Goal: Check status: Check status

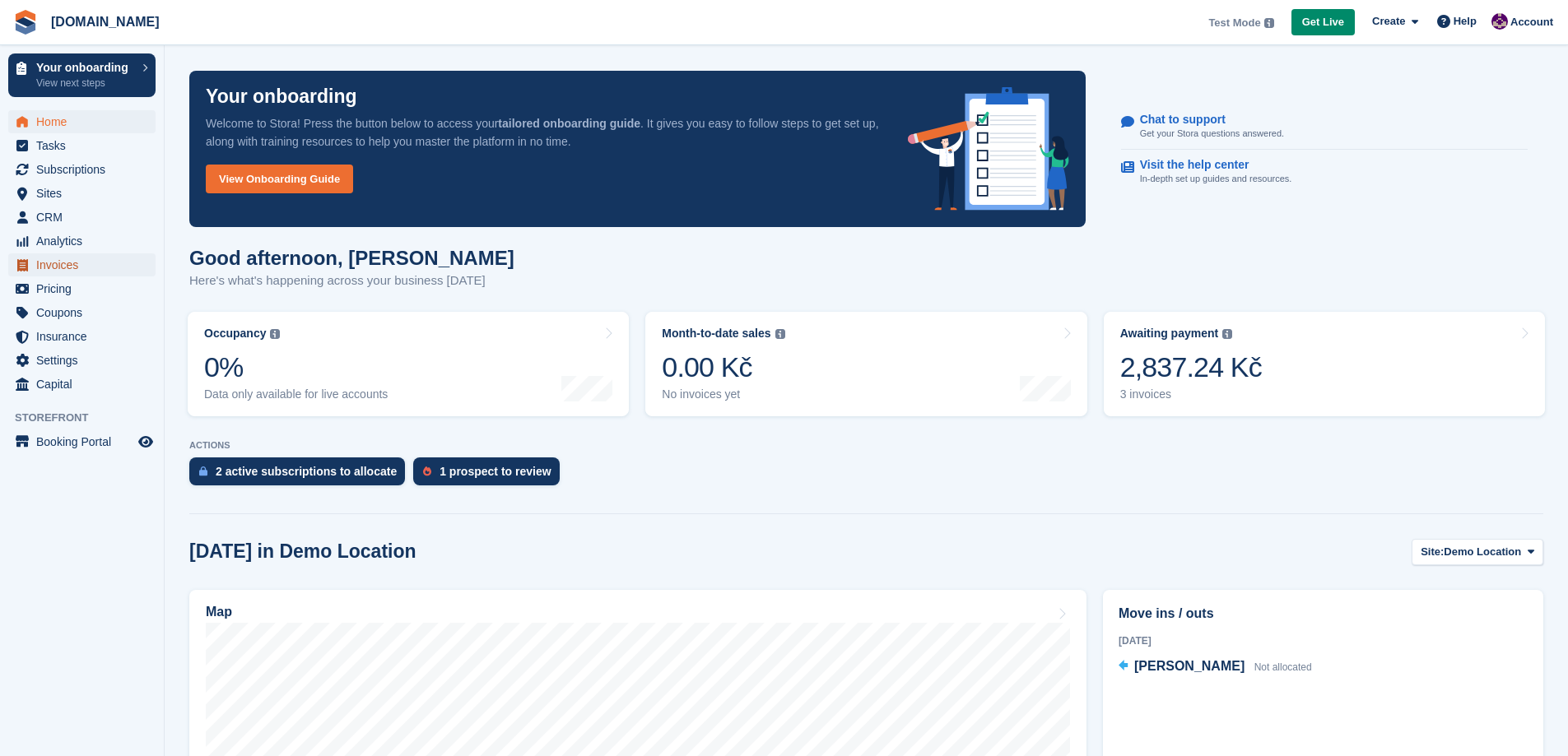
click at [64, 265] on span "Invoices" at bounding box center [85, 264] width 99 height 23
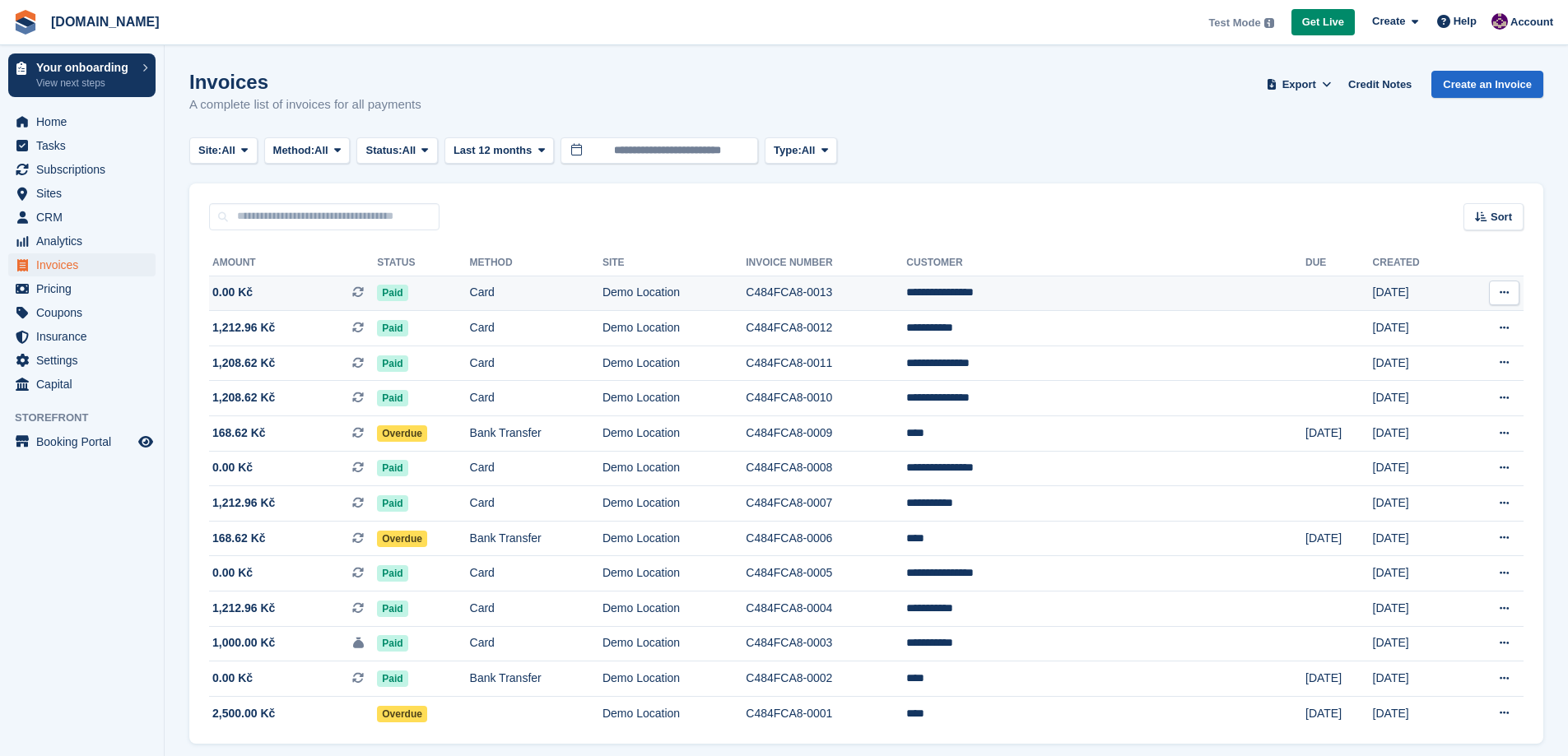
click at [587, 288] on td "Card" at bounding box center [536, 294] width 132 height 35
click at [1515, 297] on button at bounding box center [1505, 293] width 30 height 24
click at [1406, 356] on p "View on Stripe" at bounding box center [1441, 348] width 143 height 26
click at [1419, 328] on p "Download PDF" at bounding box center [1441, 325] width 143 height 21
click at [85, 170] on span "Subscriptions" at bounding box center [85, 169] width 99 height 23
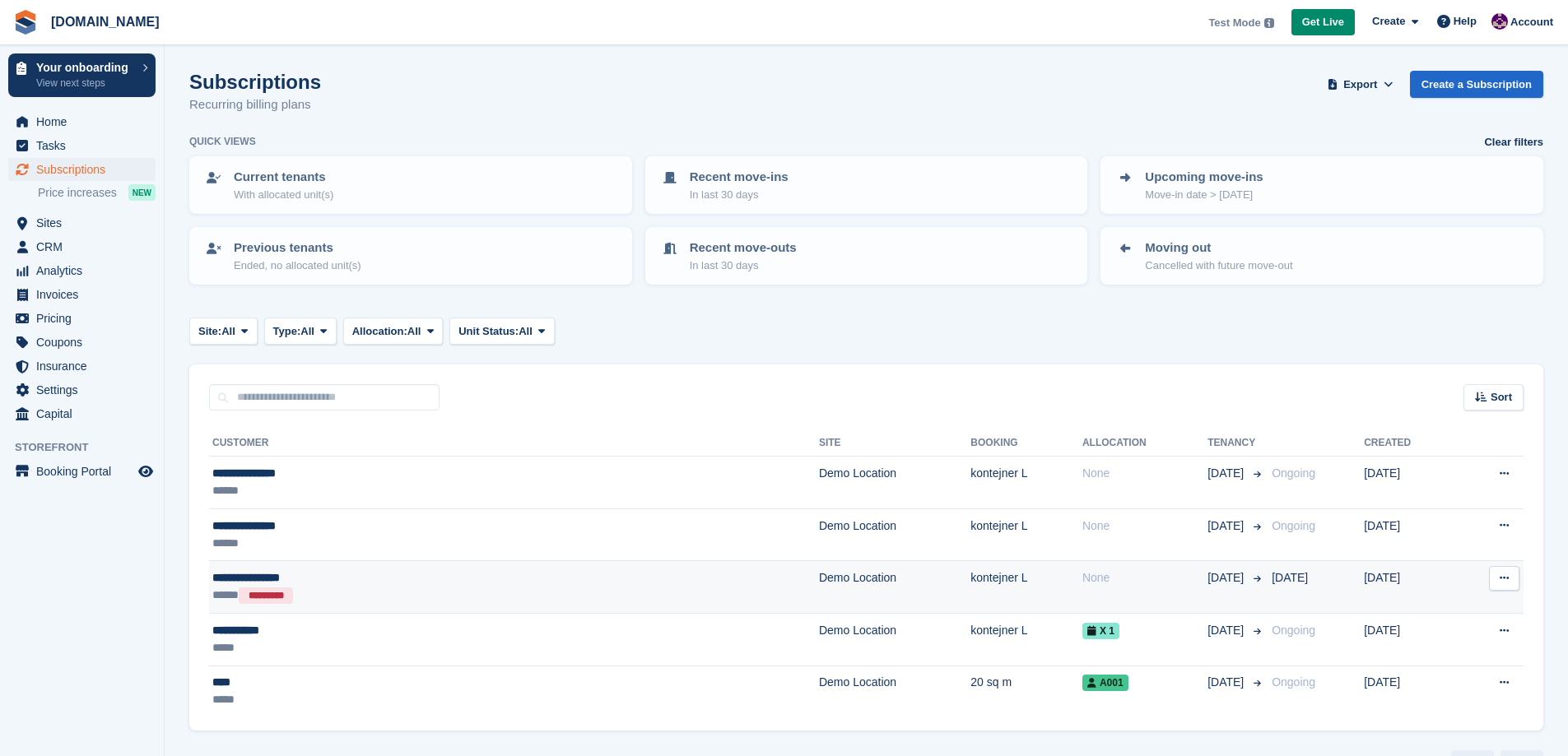
click at [819, 586] on td "Demo Location" at bounding box center [895, 587] width 151 height 52
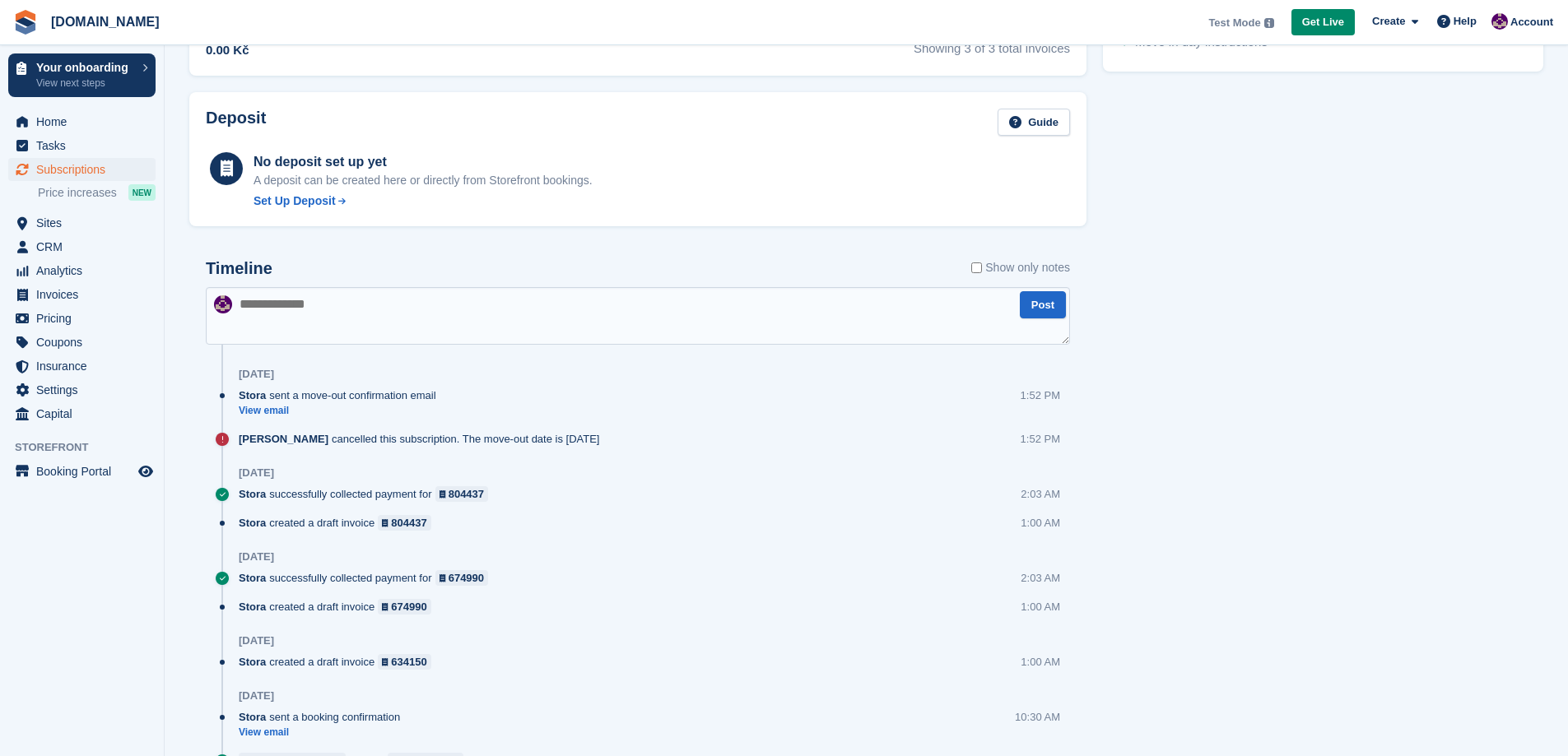
scroll to position [768, 0]
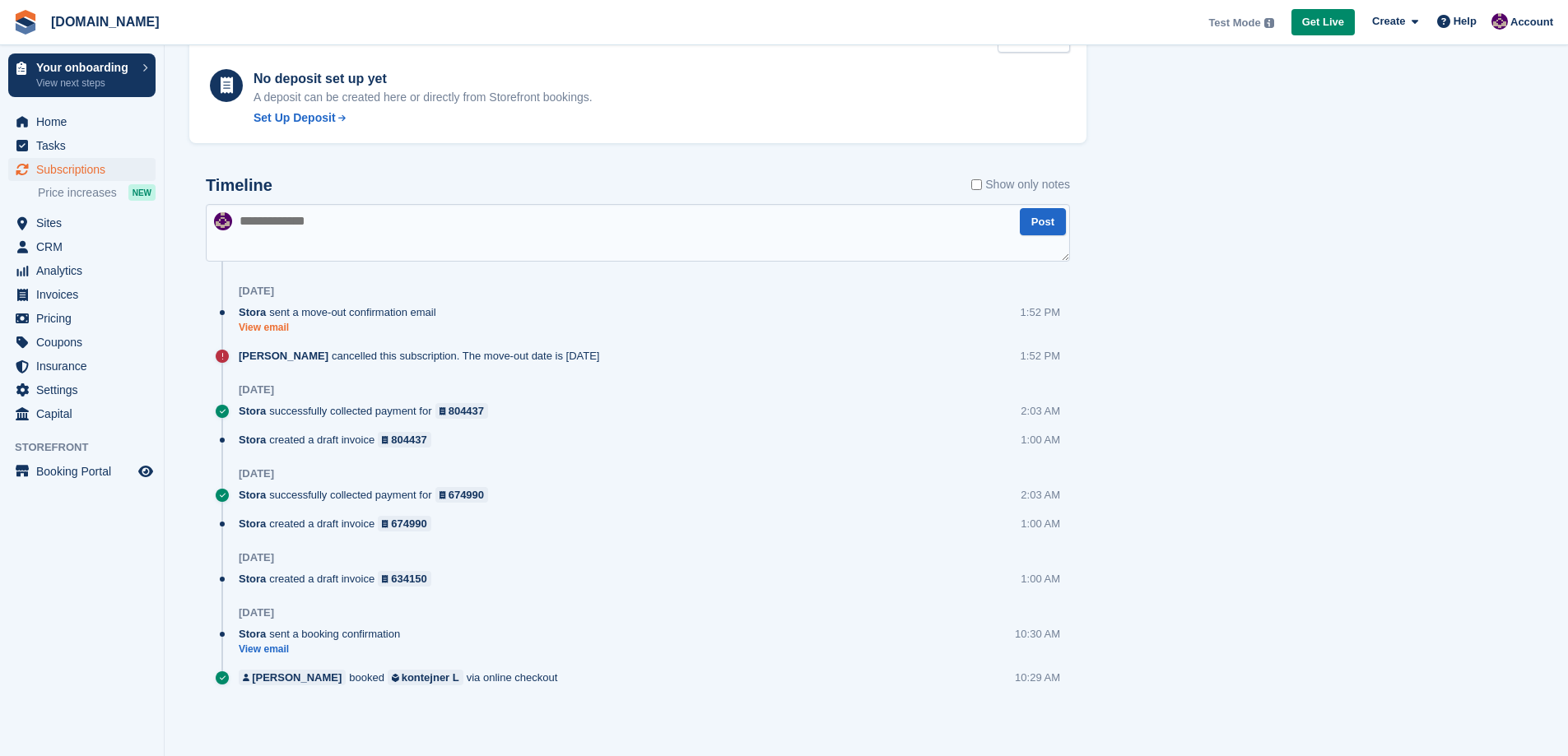
click at [276, 331] on link "View email" at bounding box center [342, 327] width 206 height 14
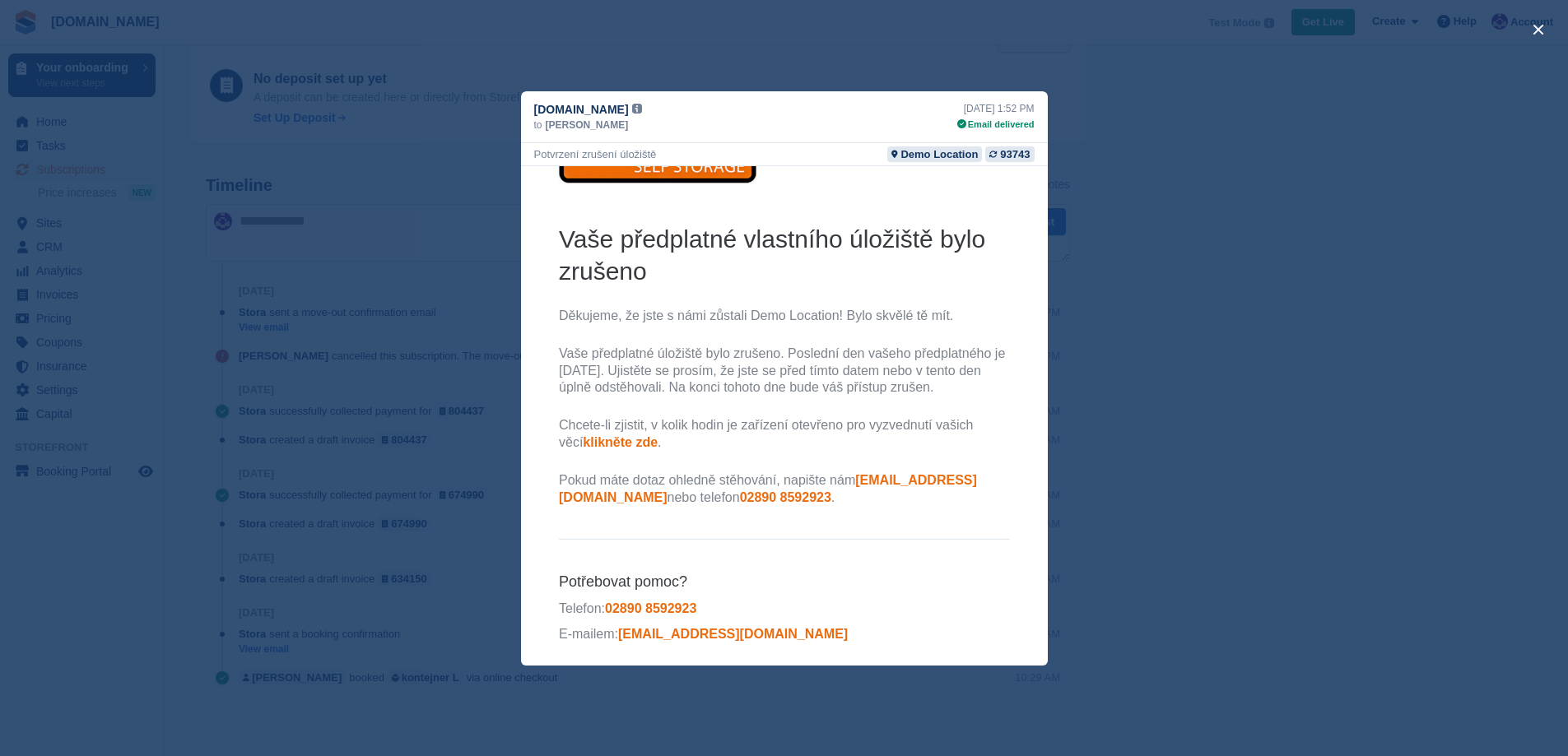
scroll to position [89, 0]
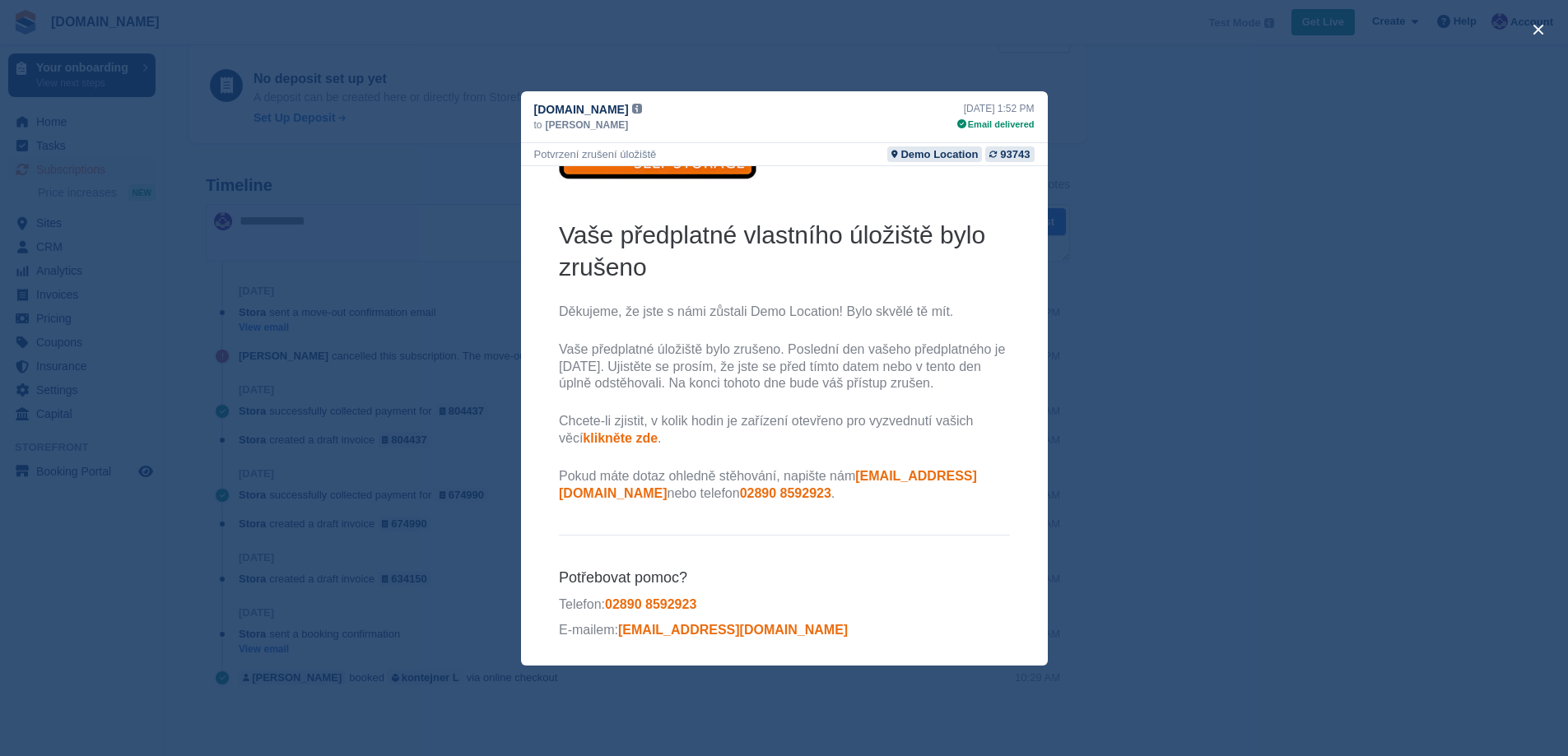
click at [613, 437] on link "klikněte zde" at bounding box center [619, 437] width 75 height 14
click at [583, 440] on link "klikněte zde" at bounding box center [619, 437] width 75 height 14
click at [1140, 367] on div "close" at bounding box center [784, 378] width 1568 height 756
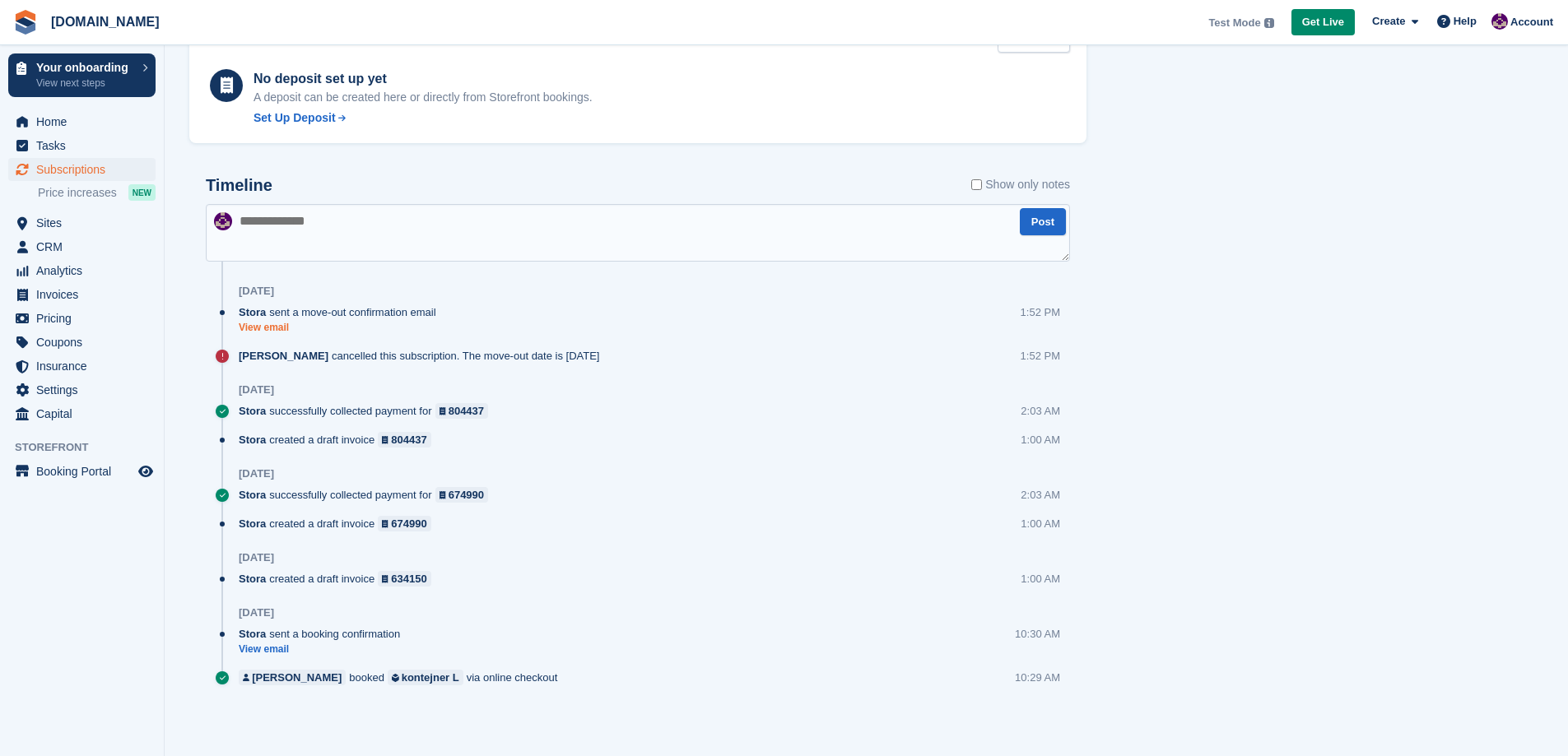
click at [280, 331] on link "View email" at bounding box center [342, 327] width 206 height 14
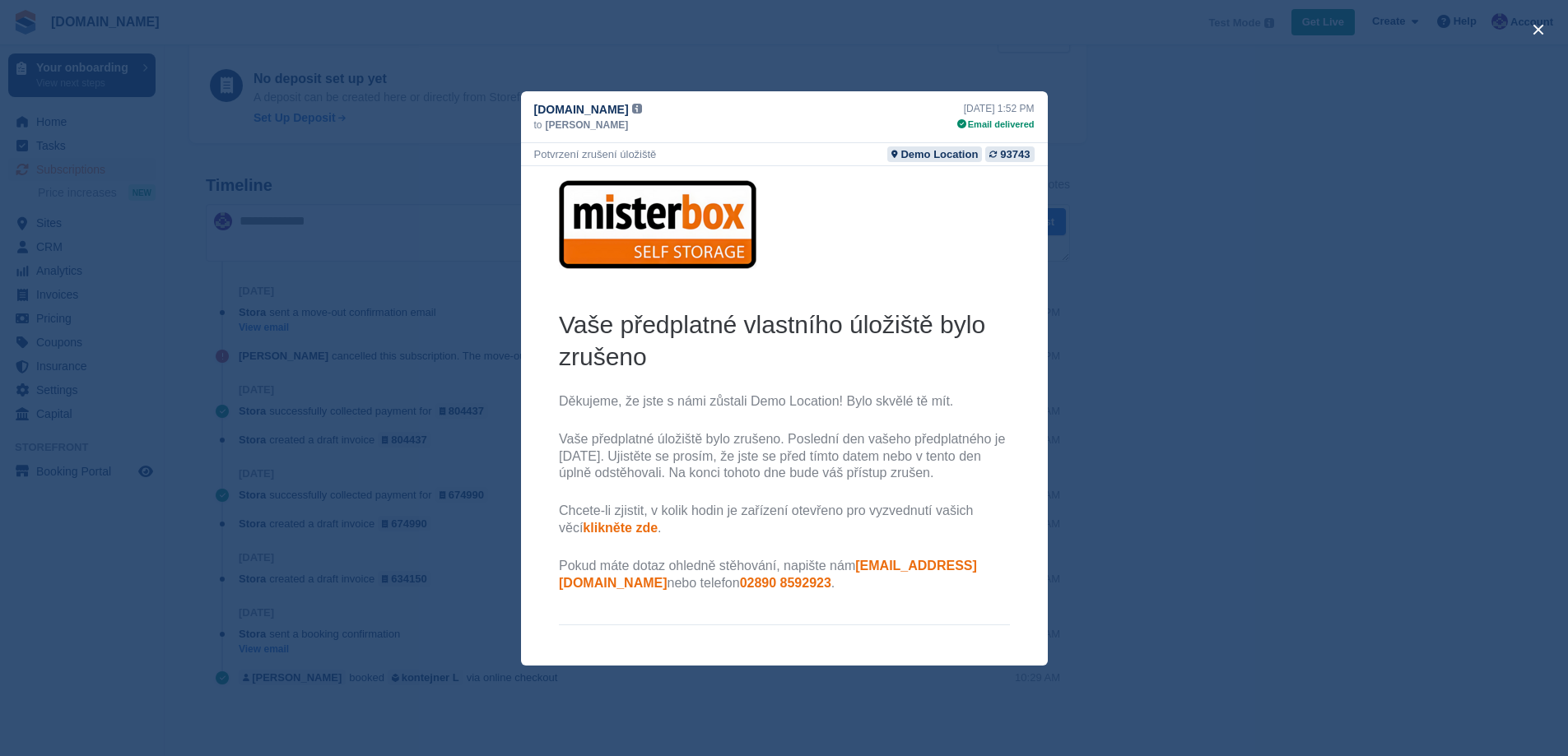
click at [1081, 342] on div "close" at bounding box center [784, 378] width 1568 height 756
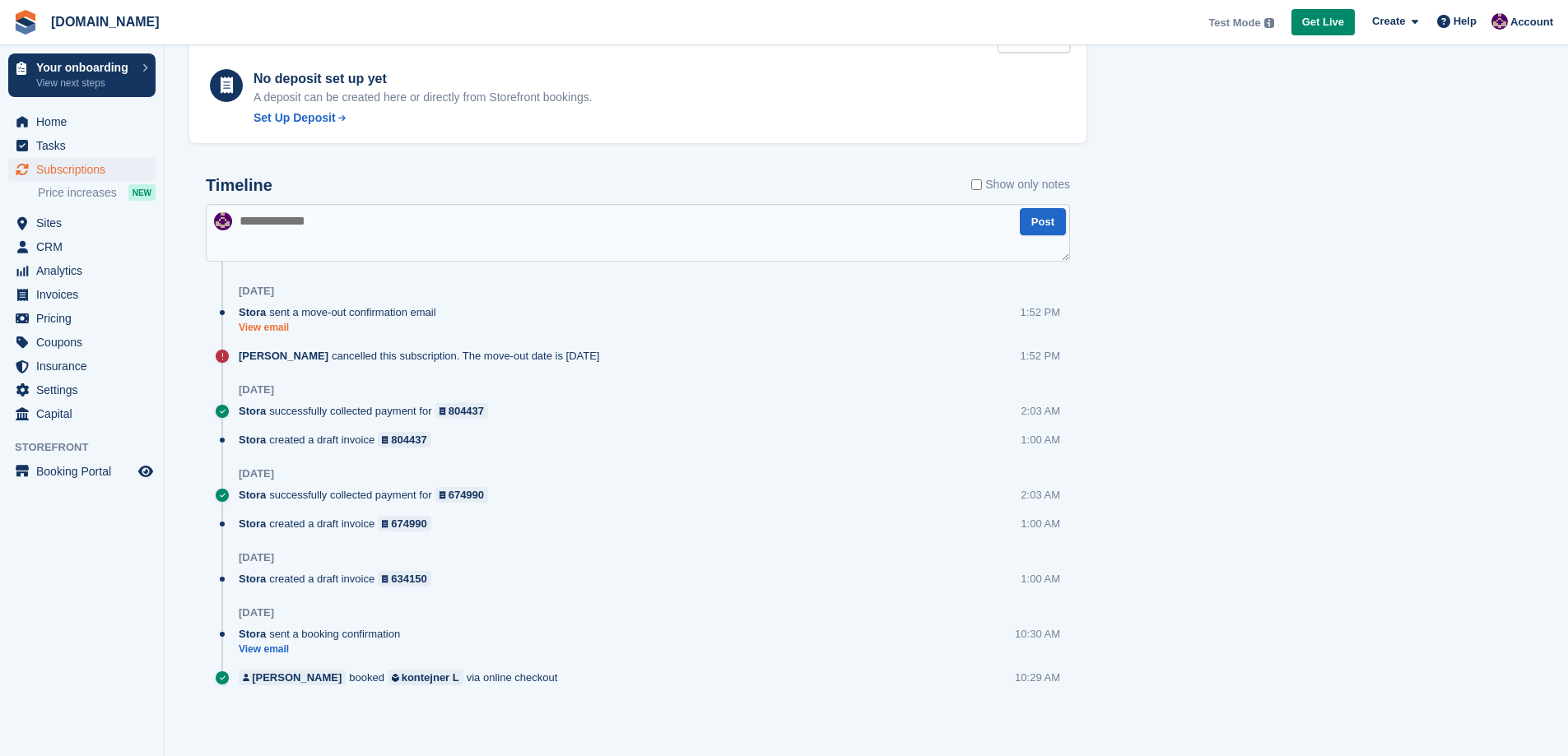
click at [278, 332] on link "View email" at bounding box center [342, 327] width 206 height 14
